Goal: Understand process/instructions: Learn how to perform a task or action

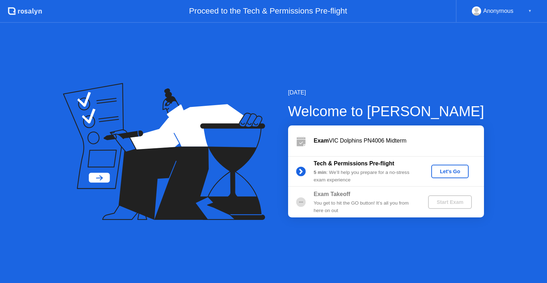
click at [450, 172] on div "Let's Go" at bounding box center [450, 171] width 32 height 6
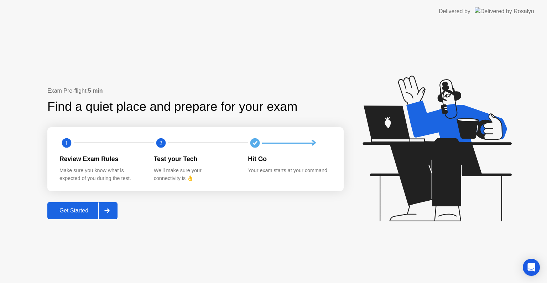
click at [95, 212] on div "Get Started" at bounding box center [73, 210] width 49 height 6
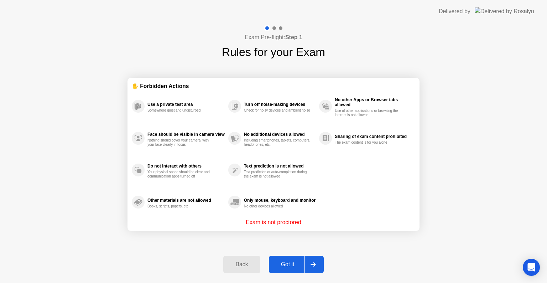
click at [294, 264] on div "Got it" at bounding box center [287, 264] width 33 height 6
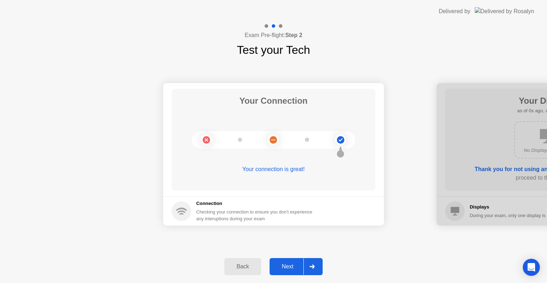
click at [294, 264] on div "Next" at bounding box center [287, 266] width 32 height 6
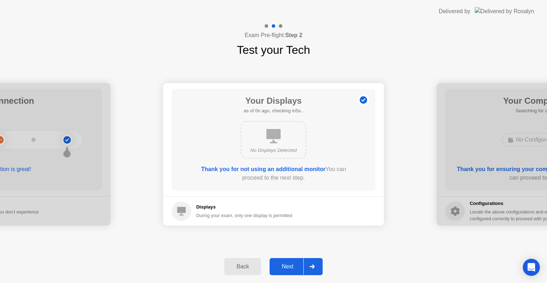
click at [294, 264] on div "Next" at bounding box center [287, 266] width 32 height 6
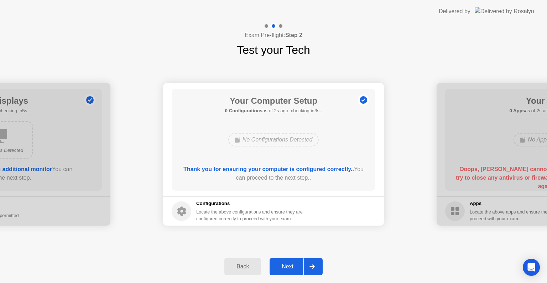
click at [294, 264] on div "Next" at bounding box center [287, 266] width 32 height 6
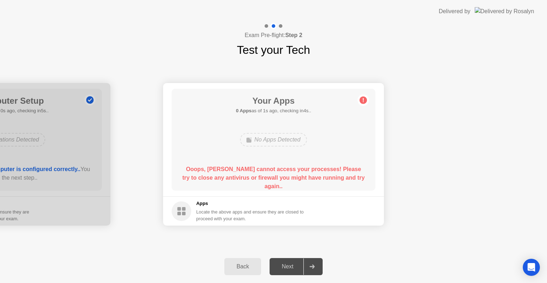
click at [259, 185] on div "Your Apps 0 Apps as of 1s ago, checking in4s.. No Apps Detected Ooops, [PERSON_…" at bounding box center [274, 140] width 204 height 102
click at [289, 263] on div "Next" at bounding box center [287, 266] width 32 height 6
click at [283, 173] on div "Ooops, [PERSON_NAME] cannot access your processes! Please try to close any anti…" at bounding box center [273, 178] width 183 height 26
click at [364, 98] on circle at bounding box center [362, 99] width 7 height 7
